Goal: Information Seeking & Learning: Understand process/instructions

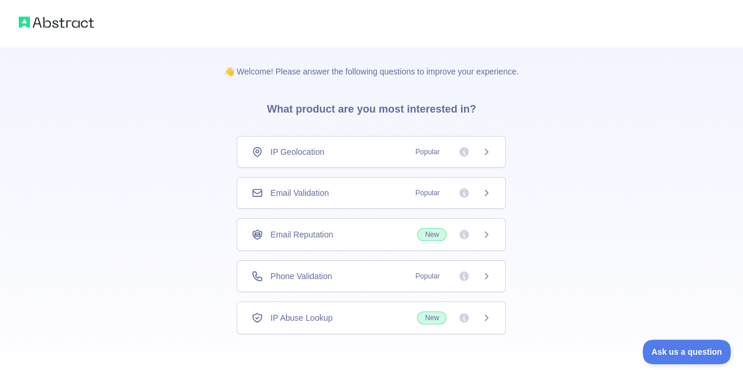
click at [490, 184] on div "Email Validation Popular" at bounding box center [371, 193] width 269 height 32
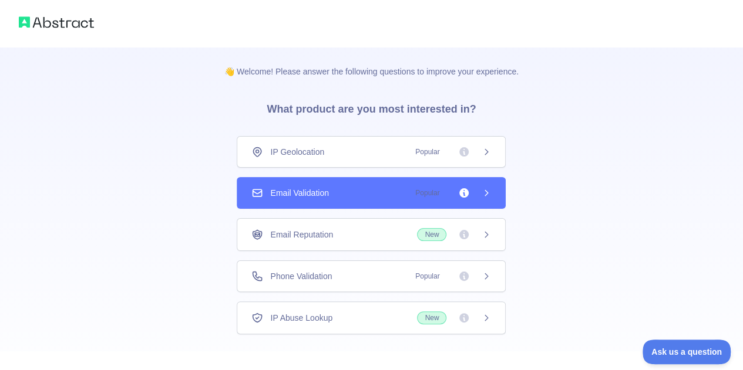
click at [478, 188] on span "Popular" at bounding box center [449, 193] width 83 height 12
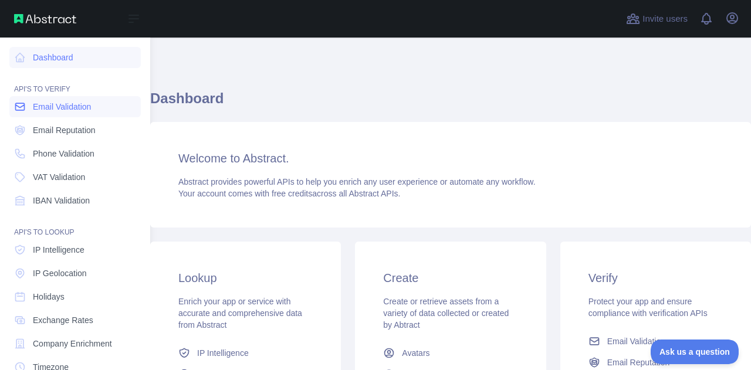
click at [70, 103] on span "Email Validation" at bounding box center [62, 107] width 58 height 12
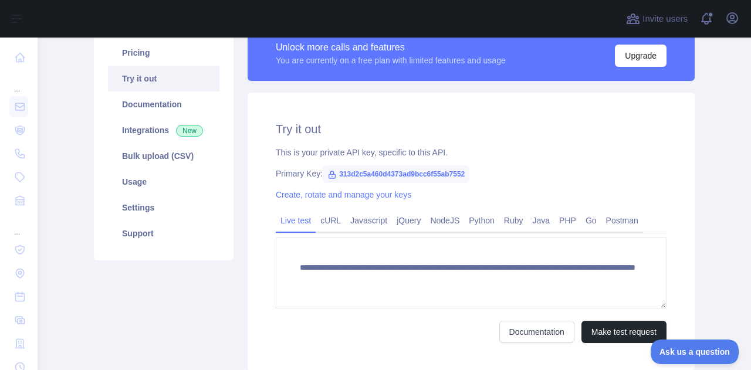
scroll to position [117, 0]
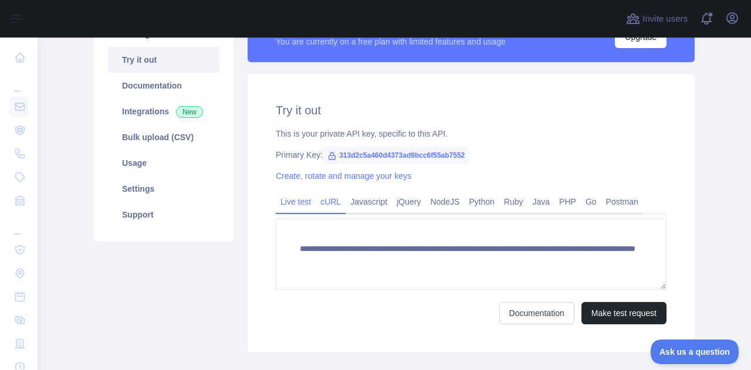
click at [323, 199] on link "cURL" at bounding box center [331, 202] width 30 height 19
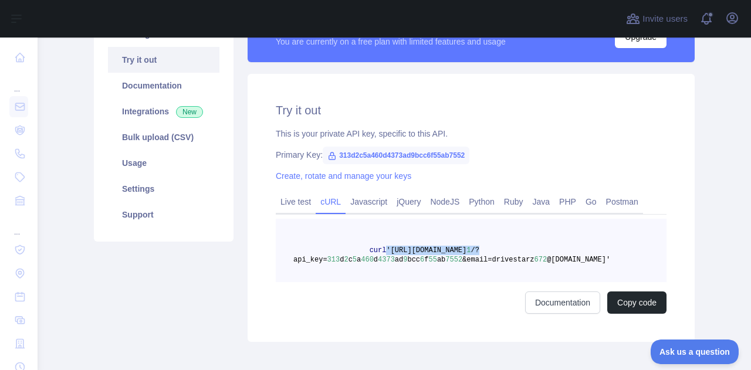
drag, startPoint x: 593, startPoint y: 251, endPoint x: 333, endPoint y: 247, distance: 259.5
click at [343, 247] on pre "curl '[URL][DOMAIN_NAME] 1 /?api_key= 313 d 2 c 5 a 460 d 4373 ad 9 bcc 6 f 55 …" at bounding box center [471, 250] width 391 height 63
click at [406, 236] on pre "curl 'https://emailvalidation.abstractapi.com/v 1 /?api_key= 313 d 2 c 5 a 460 …" at bounding box center [471, 250] width 391 height 63
click at [293, 202] on link "Live test" at bounding box center [296, 202] width 40 height 19
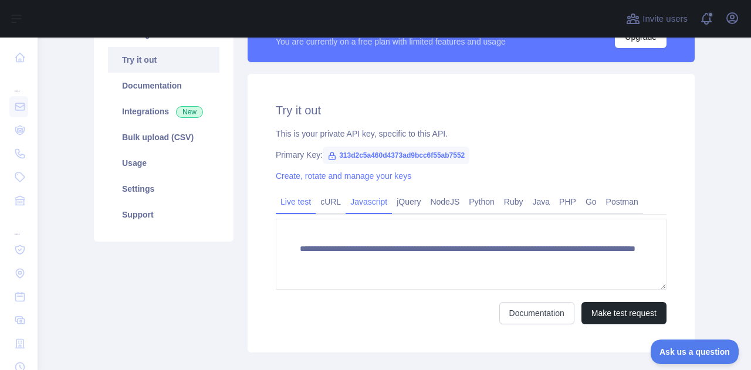
click at [371, 204] on link "Javascript" at bounding box center [369, 202] width 46 height 19
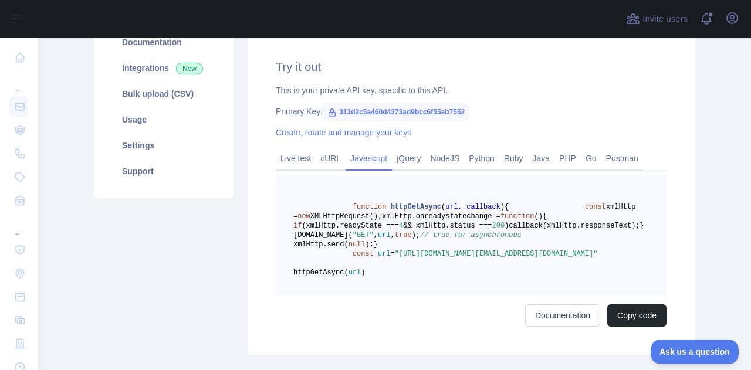
scroll to position [235, 0]
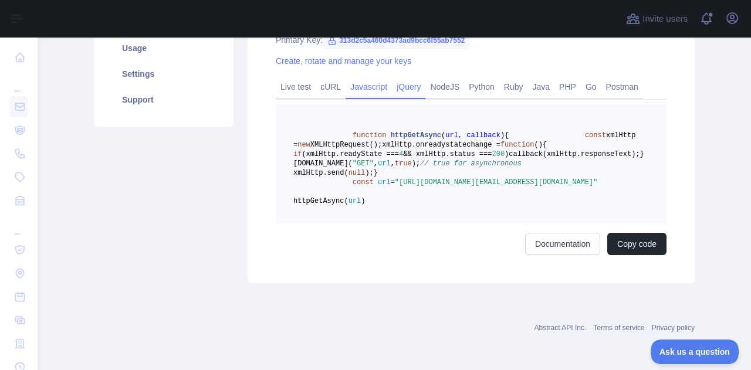
click at [392, 87] on link "jQuery" at bounding box center [408, 86] width 33 height 19
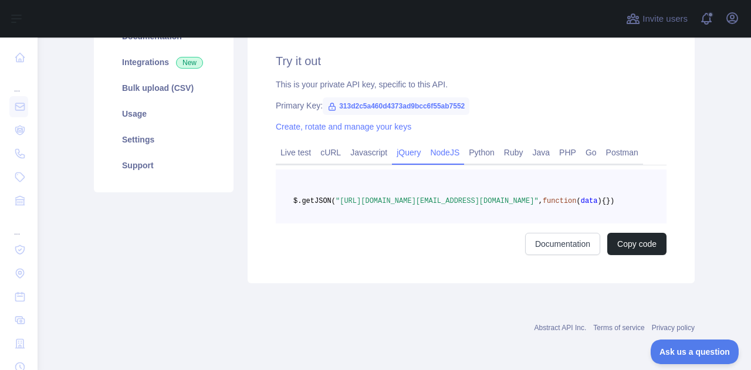
click at [437, 143] on link "NodeJS" at bounding box center [445, 152] width 39 height 19
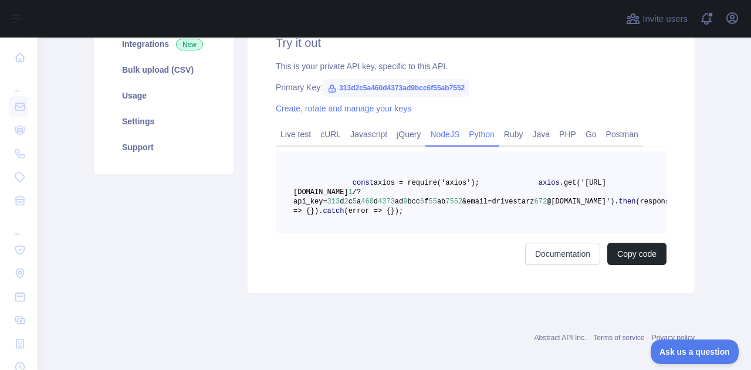
click at [464, 131] on link "Python" at bounding box center [481, 134] width 35 height 19
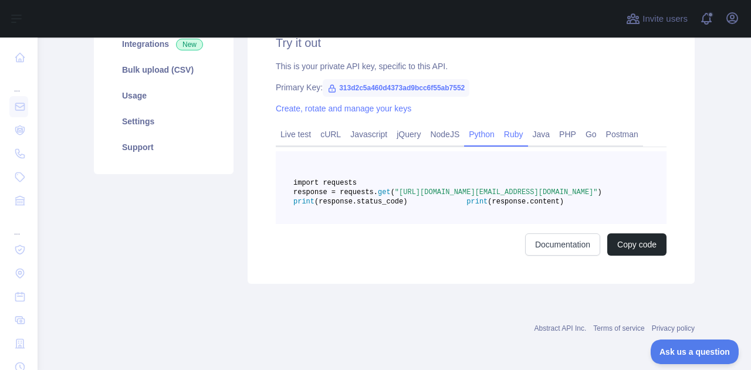
click at [513, 134] on link "Ruby" at bounding box center [514, 134] width 29 height 19
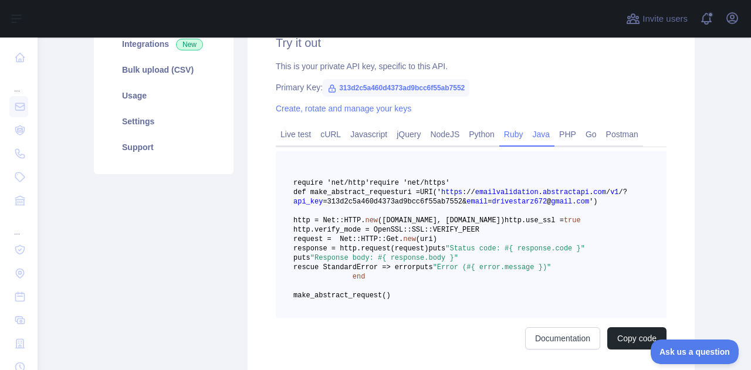
click at [536, 136] on link "Java" at bounding box center [541, 134] width 27 height 19
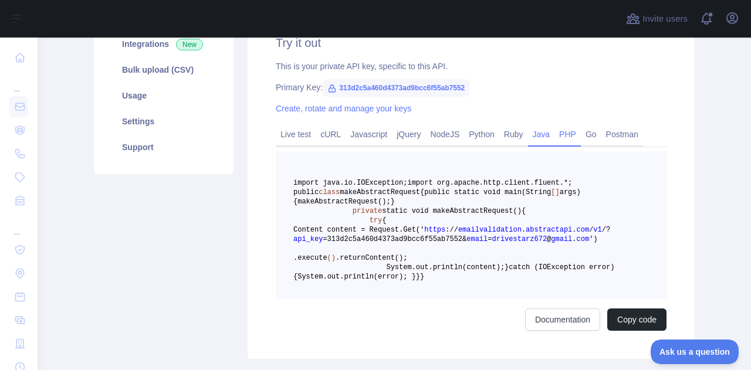
click at [559, 136] on link "PHP" at bounding box center [568, 134] width 26 height 19
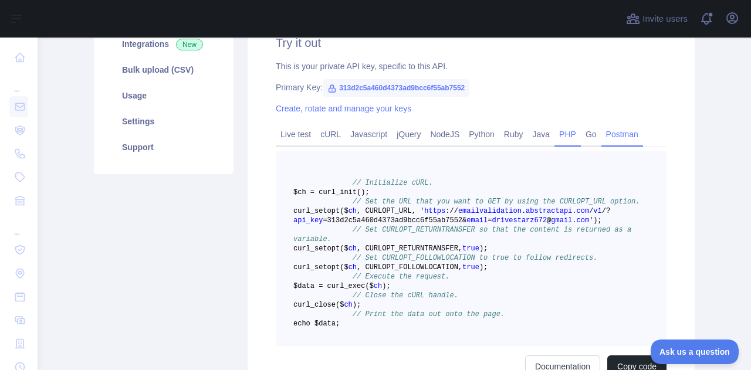
click at [609, 134] on link "Postman" at bounding box center [623, 134] width 42 height 19
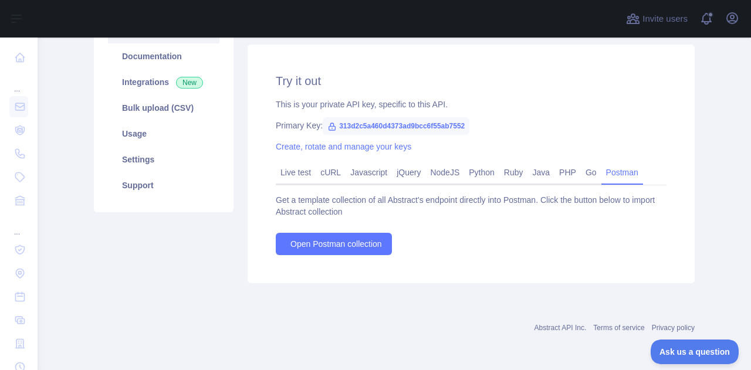
scroll to position [146, 0]
click at [362, 167] on link "Javascript" at bounding box center [369, 173] width 46 height 19
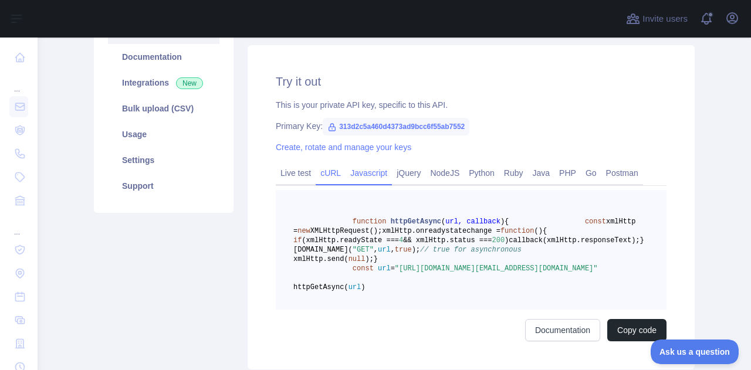
click at [324, 173] on link "cURL" at bounding box center [331, 173] width 30 height 19
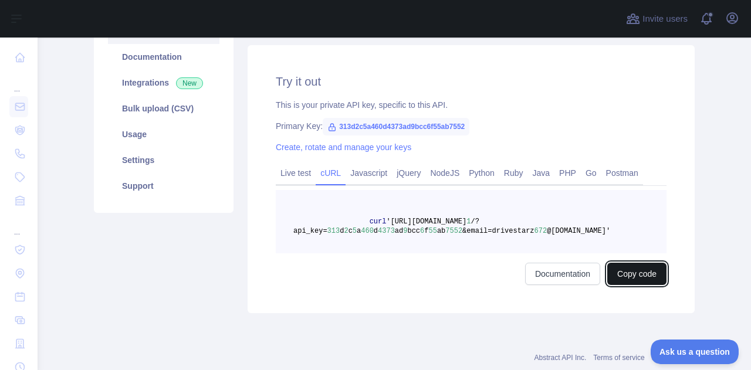
click at [632, 272] on button "Copy code" at bounding box center [637, 274] width 59 height 22
click at [365, 177] on link "Javascript" at bounding box center [369, 173] width 46 height 19
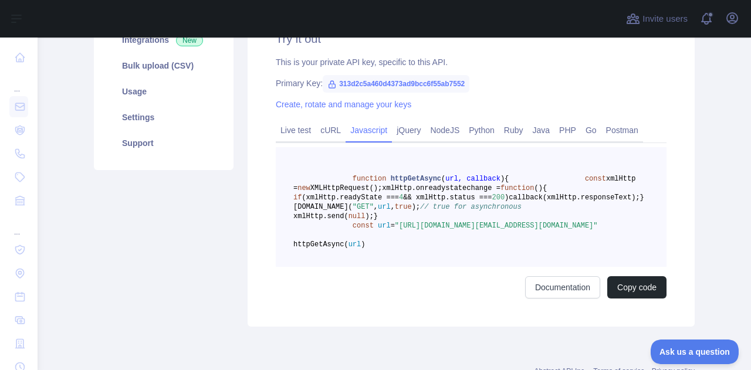
scroll to position [264, 0]
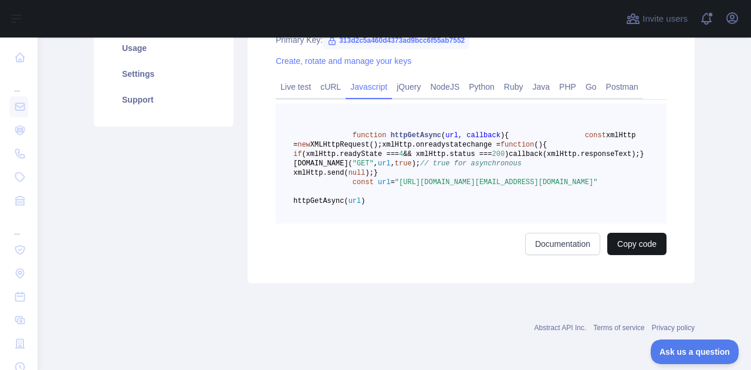
drag, startPoint x: 629, startPoint y: 252, endPoint x: 627, endPoint y: 263, distance: 10.8
click at [628, 253] on div "function httpGetAsync ( url, callback ) { const xmlHttp = new XMLHttpRequest();…" at bounding box center [471, 179] width 391 height 151
click at [629, 255] on button "Copy code" at bounding box center [637, 244] width 59 height 22
